Goal: Transaction & Acquisition: Purchase product/service

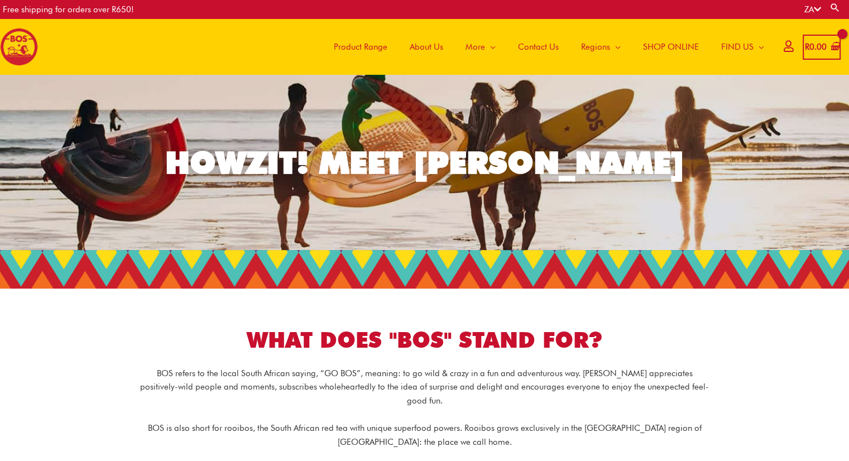
click at [357, 46] on span "Product Range" at bounding box center [361, 46] width 54 height 33
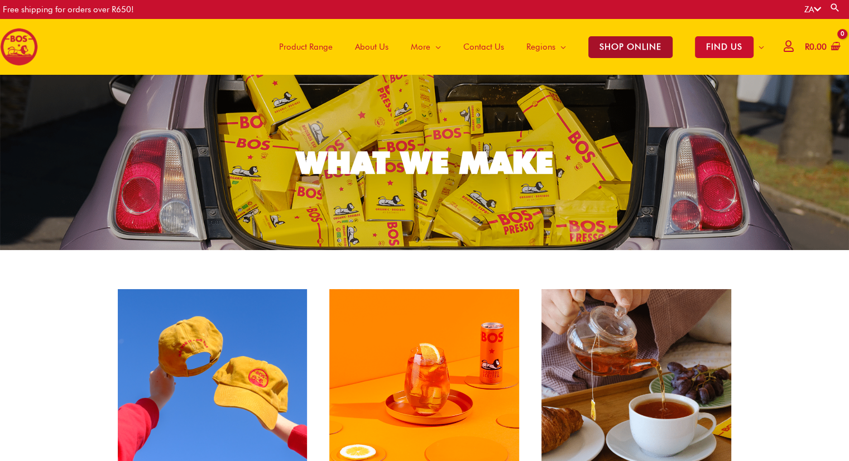
click at [618, 43] on span "SHOP ONLINE" at bounding box center [630, 47] width 84 height 22
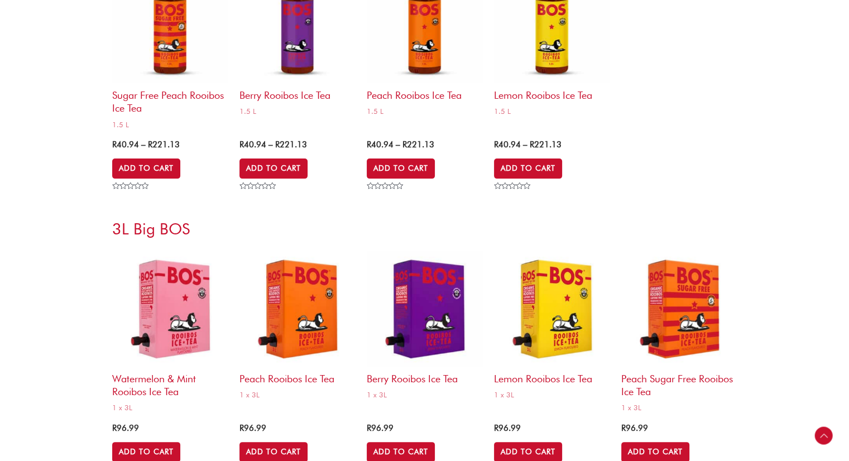
scroll to position [4559, 0]
